Goal: Information Seeking & Learning: Learn about a topic

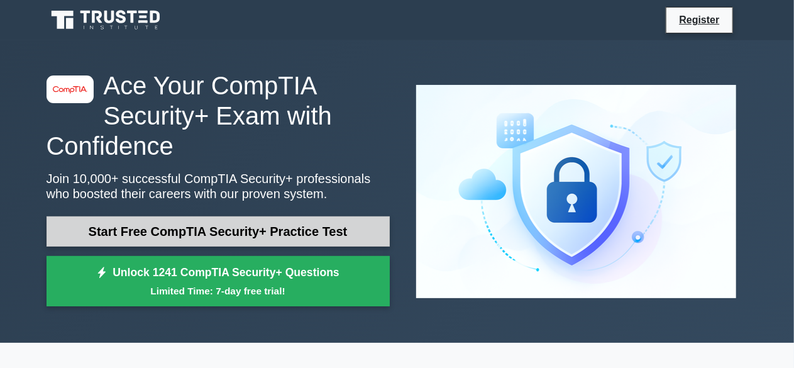
click at [287, 226] on link "Start Free CompTIA Security+ Practice Test" at bounding box center [218, 231] width 343 height 30
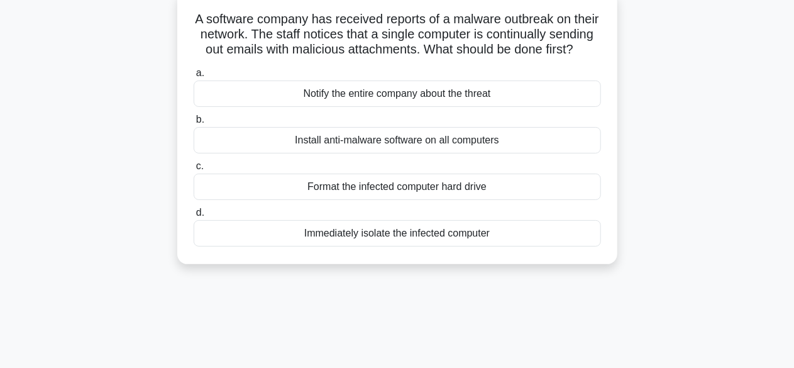
scroll to position [63, 0]
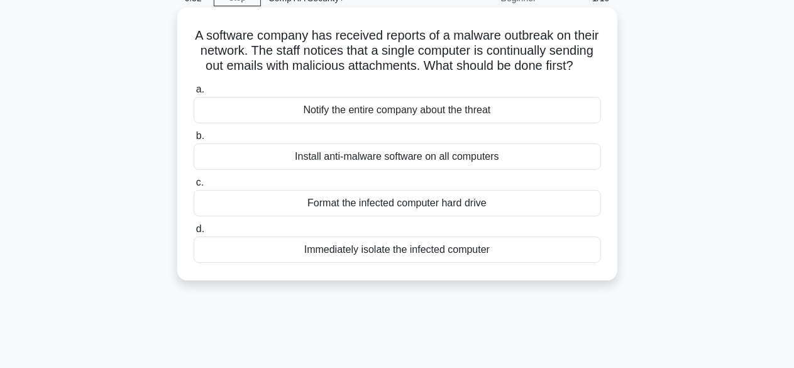
click at [338, 258] on div "Immediately isolate the infected computer" at bounding box center [397, 249] width 407 height 26
click at [194, 233] on input "d. Immediately isolate the infected computer" at bounding box center [194, 229] width 0 height 8
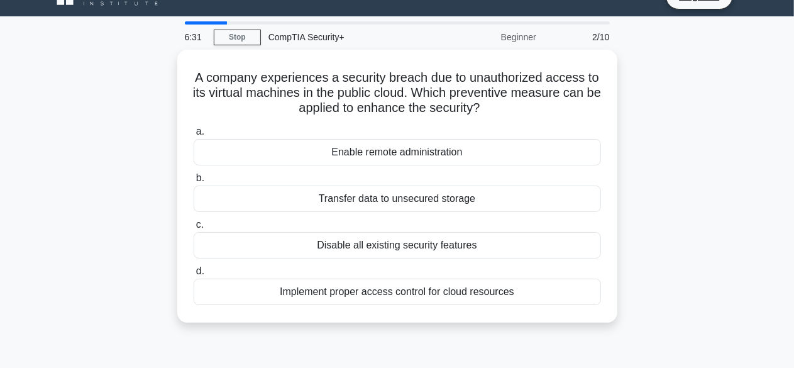
scroll to position [0, 0]
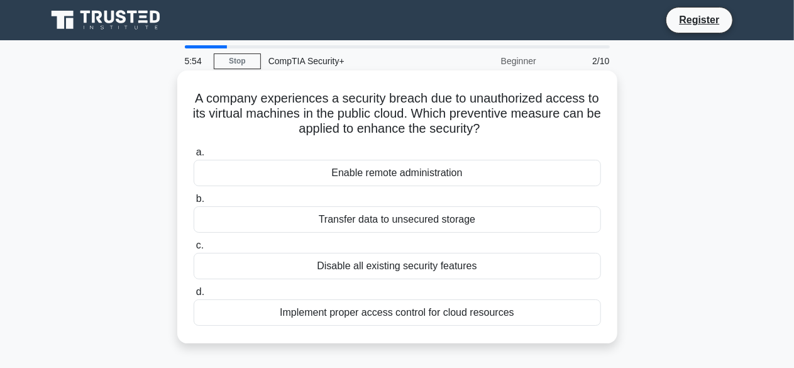
click at [430, 319] on div "Implement proper access control for cloud resources" at bounding box center [397, 312] width 407 height 26
click at [194, 296] on input "d. Implement proper access control for cloud resources" at bounding box center [194, 292] width 0 height 8
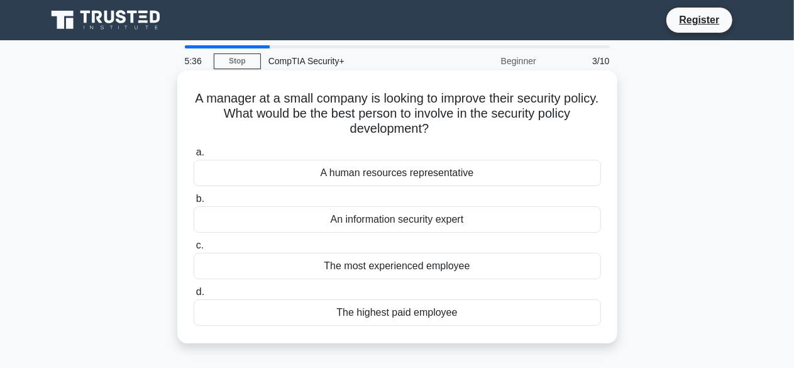
click at [422, 230] on div "An information security expert" at bounding box center [397, 219] width 407 height 26
click at [194, 203] on input "b. An information security expert" at bounding box center [194, 199] width 0 height 8
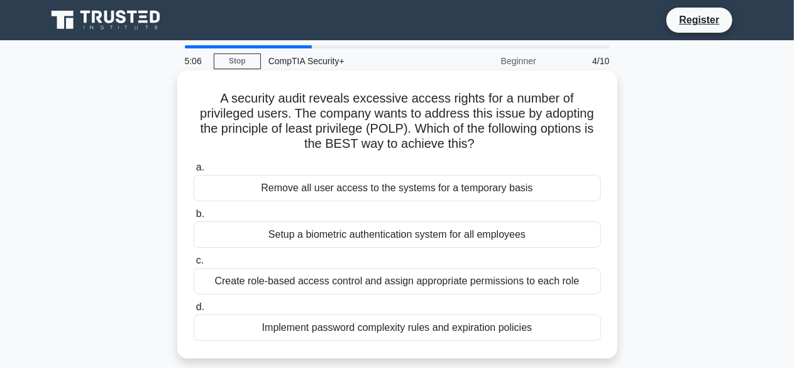
click at [416, 278] on div "Create role-based access control and assign appropriate permissions to each role" at bounding box center [397, 281] width 407 height 26
click at [194, 265] on input "c. Create role-based access control and assign appropriate permissions to each …" at bounding box center [194, 260] width 0 height 8
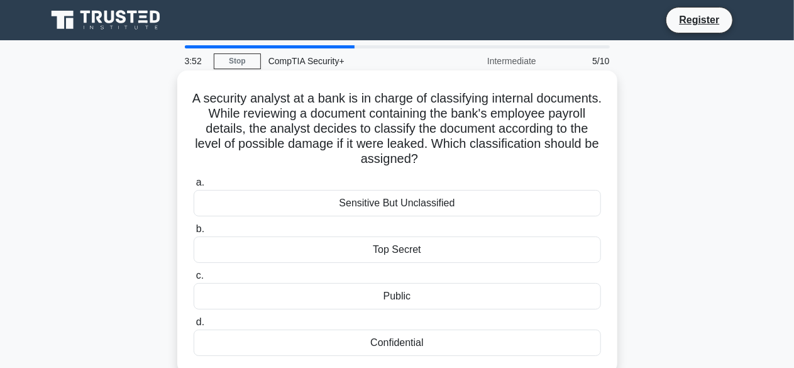
click at [373, 202] on div "Sensitive But Unclassified" at bounding box center [397, 203] width 407 height 26
click at [194, 187] on input "a. Sensitive But Unclassified" at bounding box center [194, 182] width 0 height 8
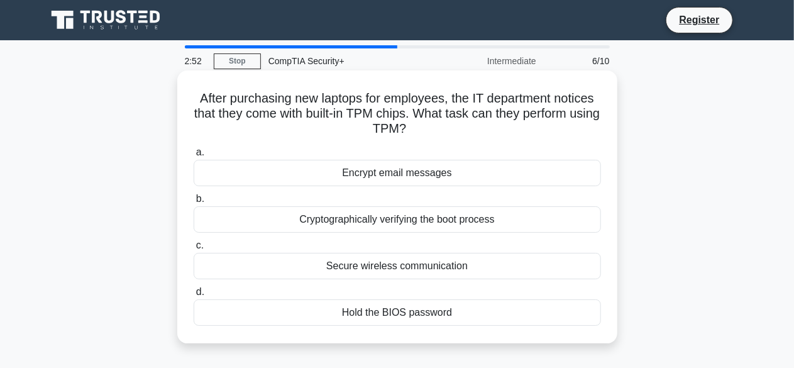
click at [400, 224] on div "Cryptographically verifying the boot process" at bounding box center [397, 219] width 407 height 26
click at [194, 203] on input "b. Cryptographically verifying the boot process" at bounding box center [194, 199] width 0 height 8
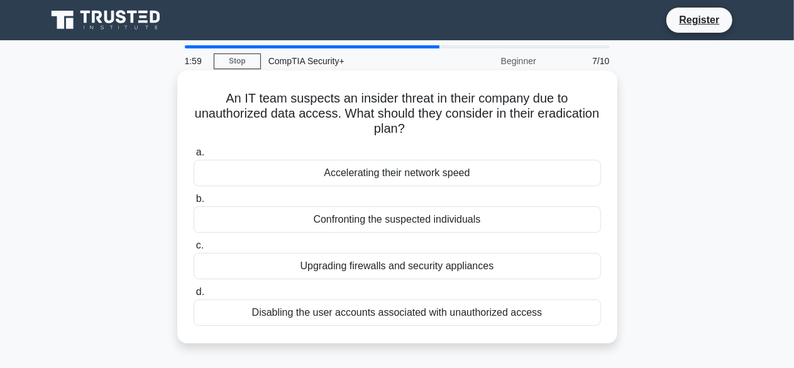
click at [472, 315] on div "Disabling the user accounts associated with unauthorized access" at bounding box center [397, 312] width 407 height 26
click at [194, 296] on input "d. Disabling the user accounts associated with unauthorized access" at bounding box center [194, 292] width 0 height 8
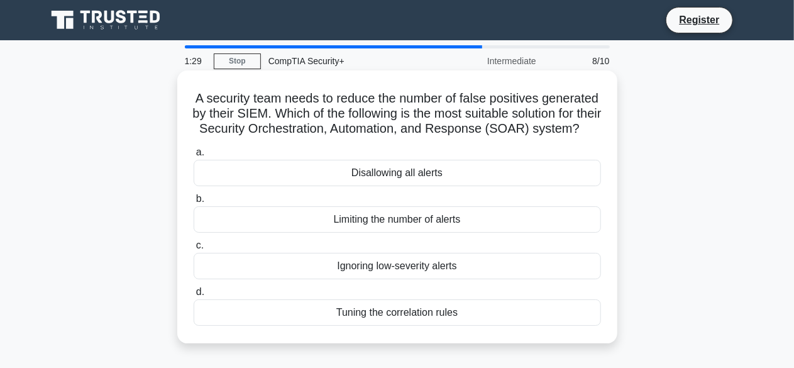
click at [472, 326] on div "Tuning the correlation rules" at bounding box center [397, 312] width 407 height 26
click at [194, 296] on input "d. Tuning the correlation rules" at bounding box center [194, 292] width 0 height 8
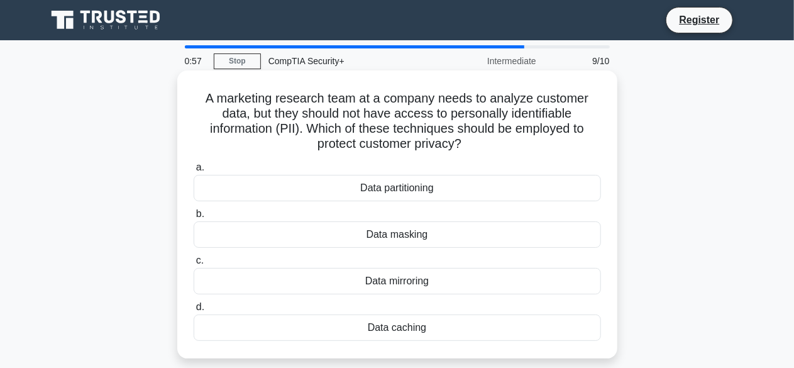
click at [425, 237] on div "Data masking" at bounding box center [397, 234] width 407 height 26
click at [194, 218] on input "b. Data masking" at bounding box center [194, 214] width 0 height 8
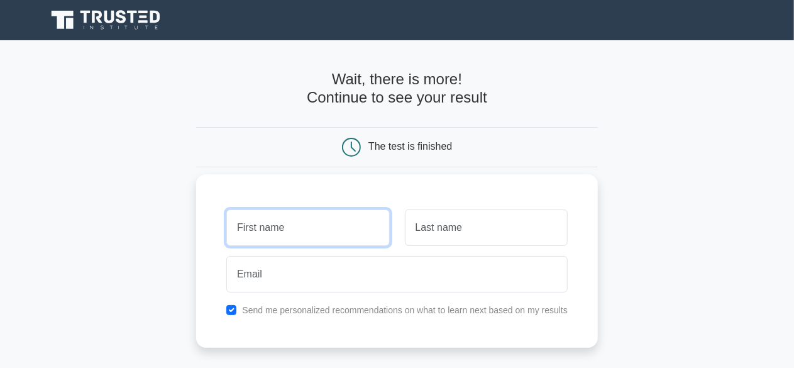
click at [329, 219] on input "text" at bounding box center [307, 227] width 163 height 36
click at [332, 221] on input "text" at bounding box center [307, 227] width 163 height 36
type input "jeramy"
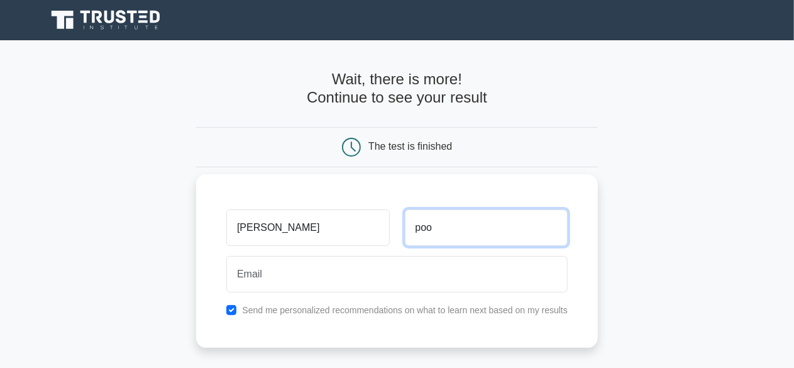
type input "poo"
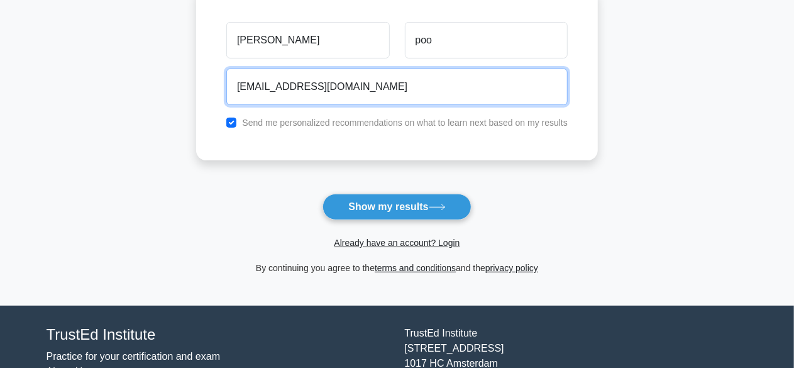
scroll to position [126, 0]
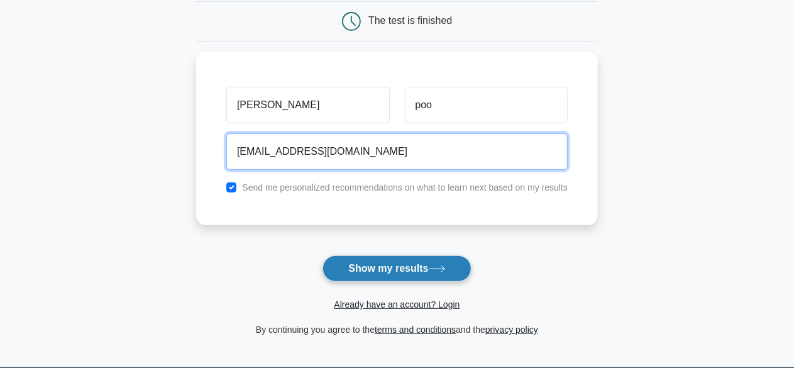
type input "jpowell@minlib.com"
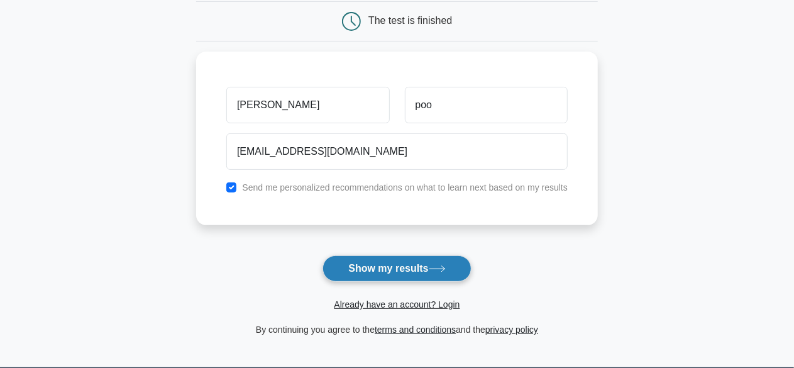
click at [383, 265] on button "Show my results" at bounding box center [396, 268] width 148 height 26
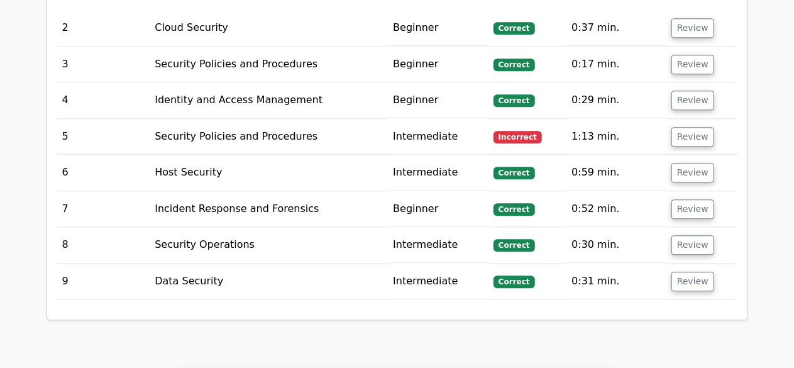
scroll to position [1508, 0]
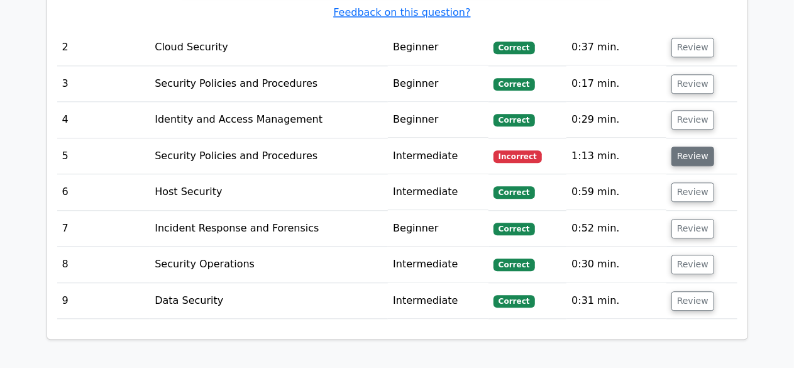
click at [684, 146] on button "Review" at bounding box center [692, 155] width 43 height 19
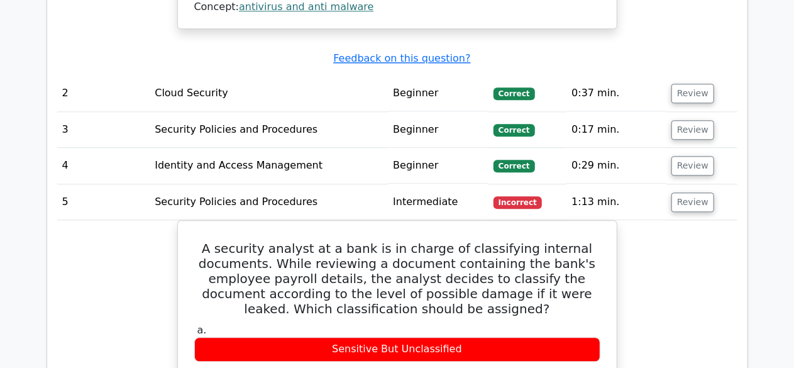
scroll to position [1383, 0]
